Goal: Task Accomplishment & Management: Manage account settings

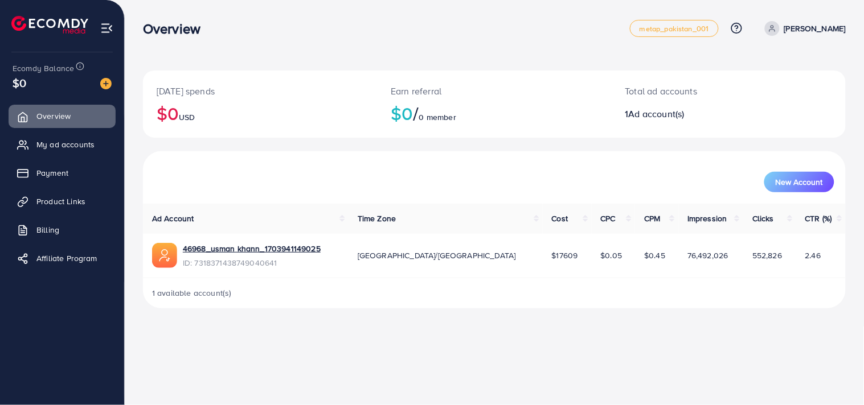
click at [270, 248] on link "46968_usman khann_1703941149025" at bounding box center [252, 248] width 138 height 11
click at [823, 27] on p "[PERSON_NAME]" at bounding box center [814, 29] width 61 height 14
click at [783, 95] on span "Log out" at bounding box center [777, 94] width 31 height 14
click at [823, 30] on p "[PERSON_NAME]" at bounding box center [814, 29] width 61 height 14
click at [780, 93] on span "Log out" at bounding box center [777, 94] width 31 height 14
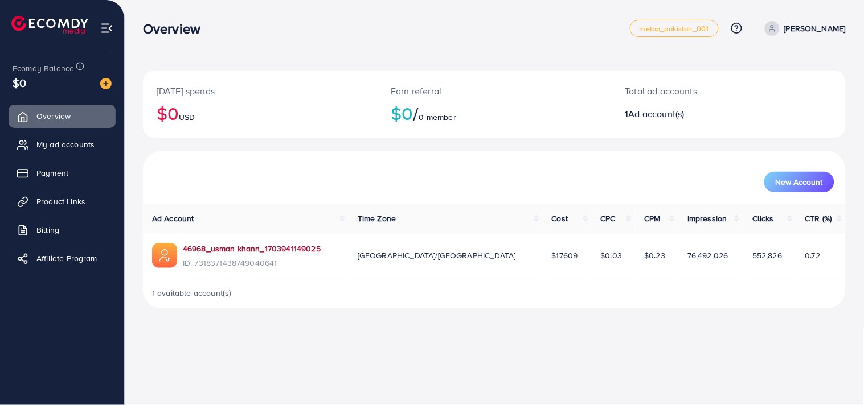
click at [258, 251] on link "46968_usman khann_1703941149025" at bounding box center [252, 248] width 138 height 11
click at [830, 33] on p "[PERSON_NAME]" at bounding box center [814, 29] width 61 height 14
click at [792, 100] on span "Log out" at bounding box center [777, 94] width 31 height 14
